Goal: Navigation & Orientation: Locate item on page

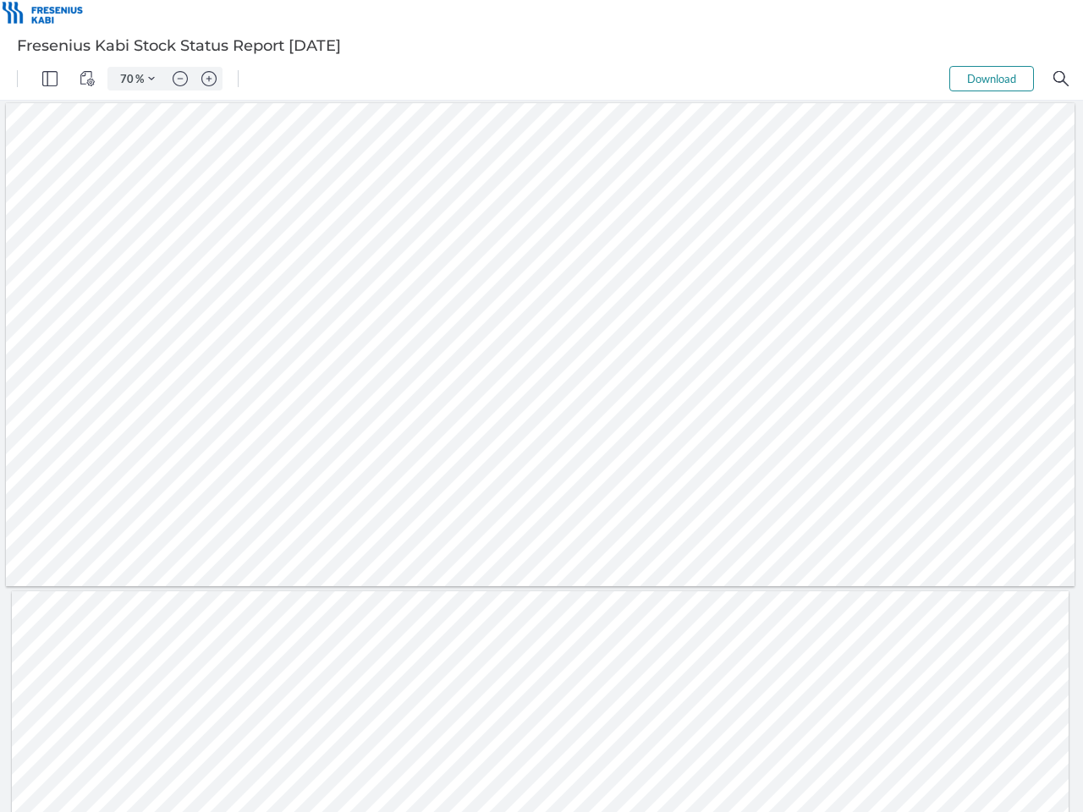
click at [50, 79] on img "Panel" at bounding box center [49, 78] width 15 height 15
click at [87, 79] on img "View Controls" at bounding box center [86, 78] width 15 height 15
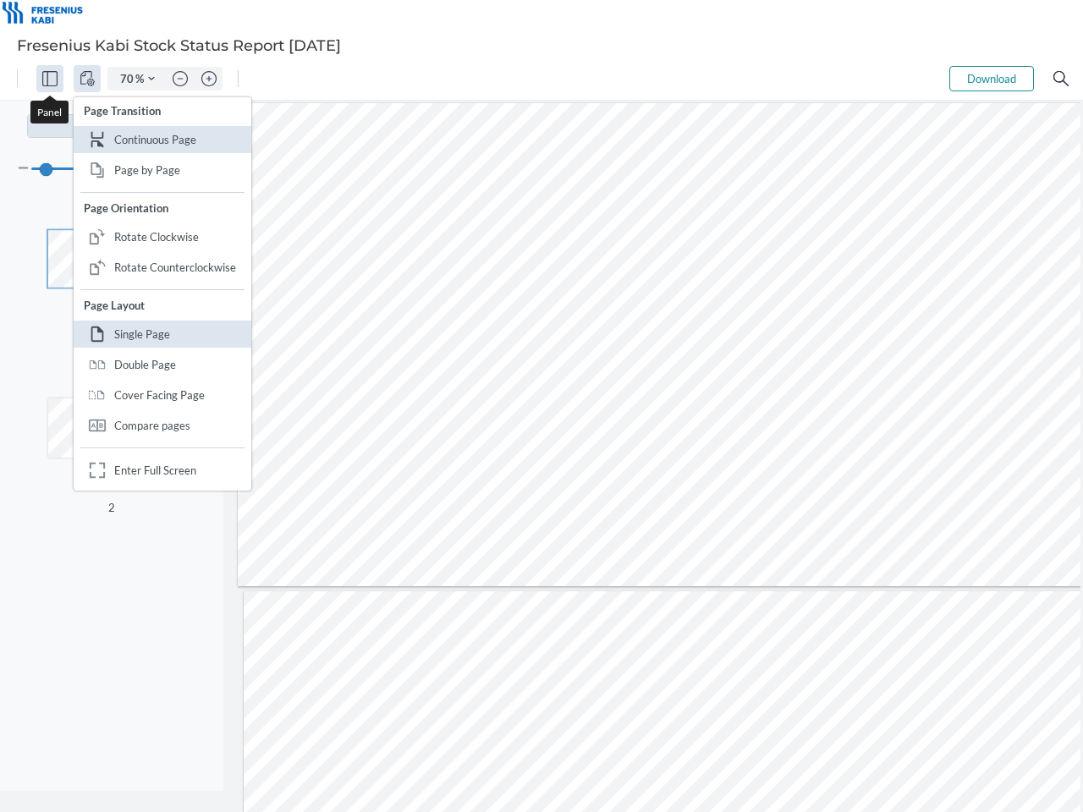
click at [128, 79] on input "70" at bounding box center [124, 78] width 24 height 15
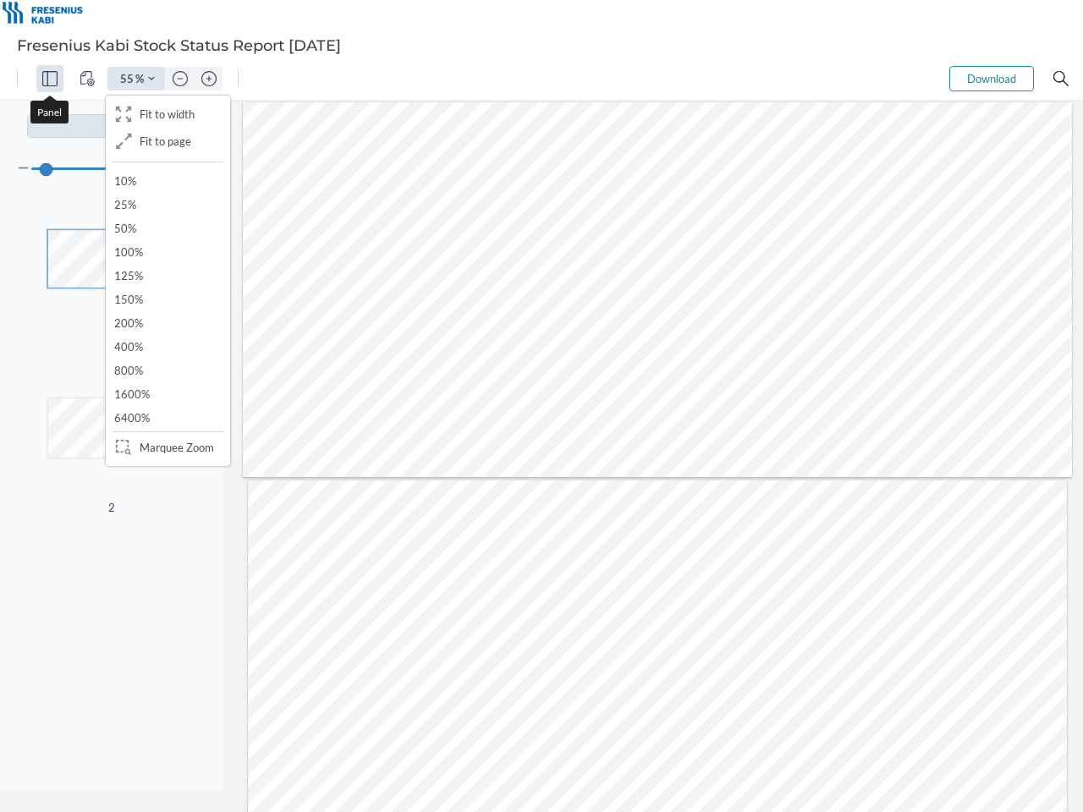
click at [151, 79] on img "Zoom Controls" at bounding box center [151, 78] width 7 height 7
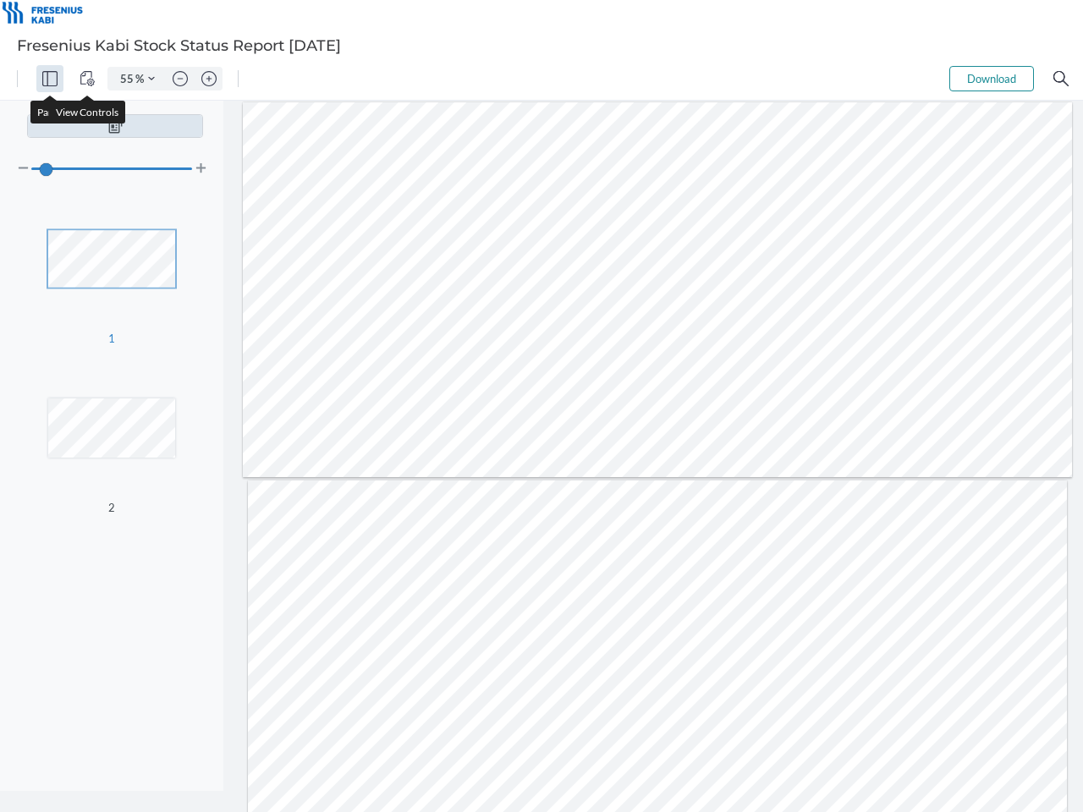
click at [180, 79] on img "Zoom out" at bounding box center [180, 78] width 15 height 15
type input "47"
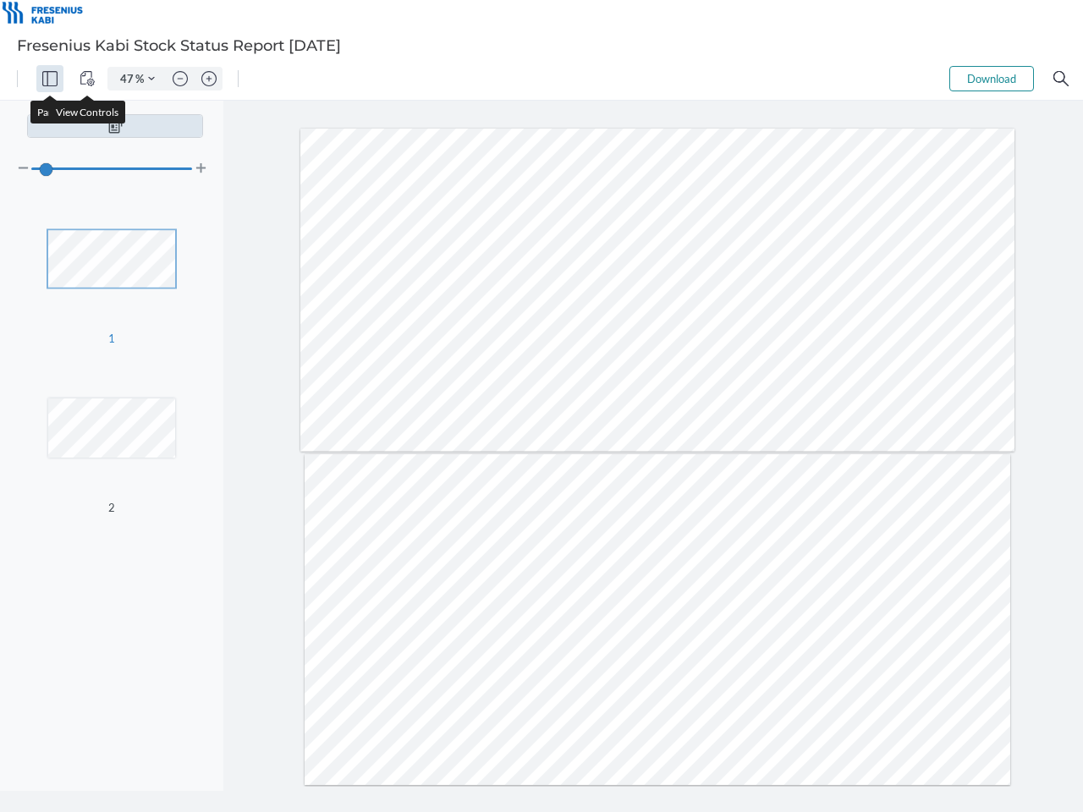
type input "2"
click at [209, 79] on img "Zoom in" at bounding box center [208, 78] width 15 height 15
type input "55"
type input "1"
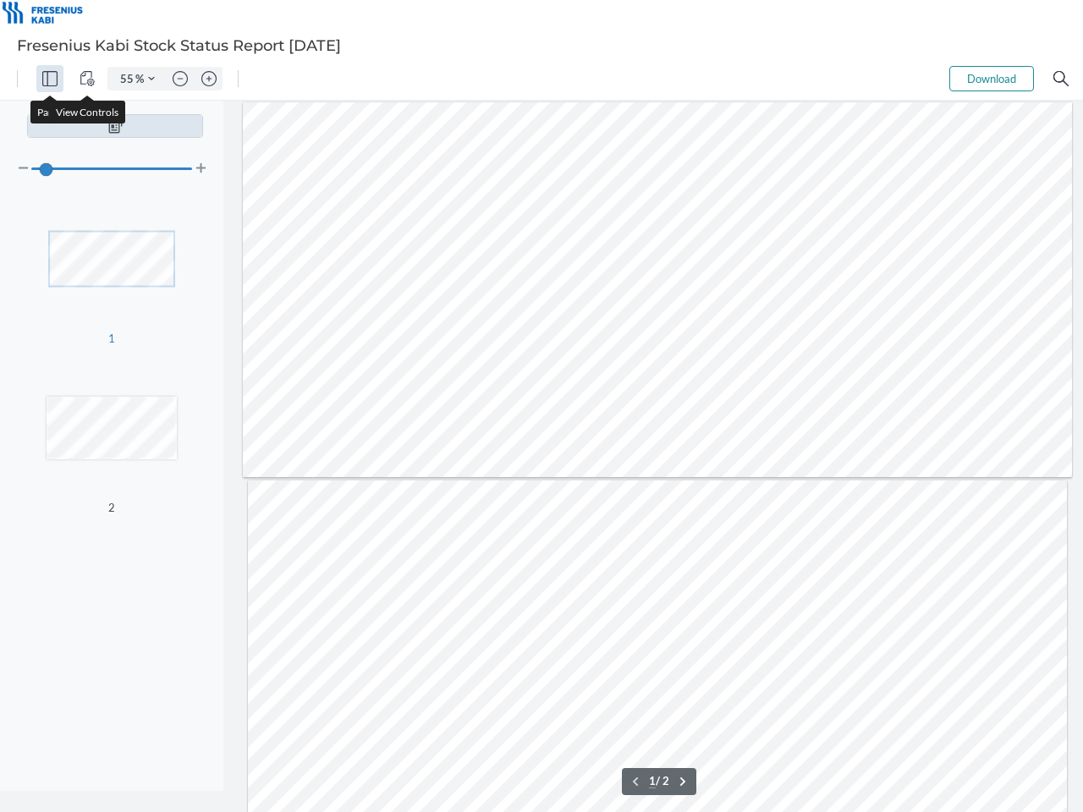
scroll to position [23, 0]
